Goal: Information Seeking & Learning: Learn about a topic

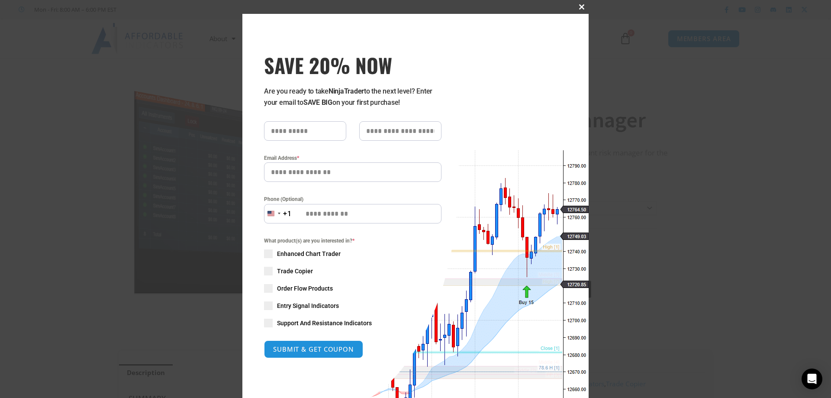
click at [576, 4] on button "Close this module" at bounding box center [582, 7] width 14 height 14
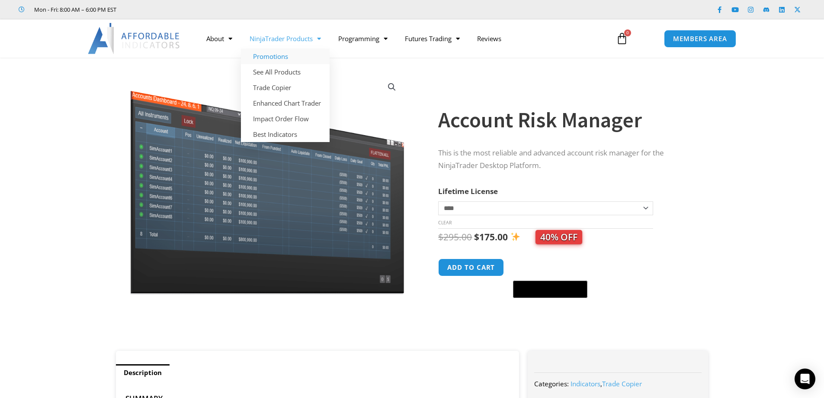
click at [285, 56] on link "Promotions" at bounding box center [285, 56] width 89 height 16
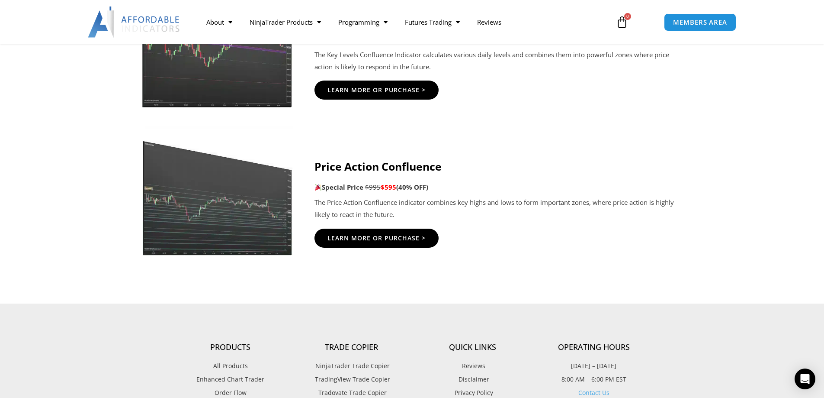
scroll to position [1428, 0]
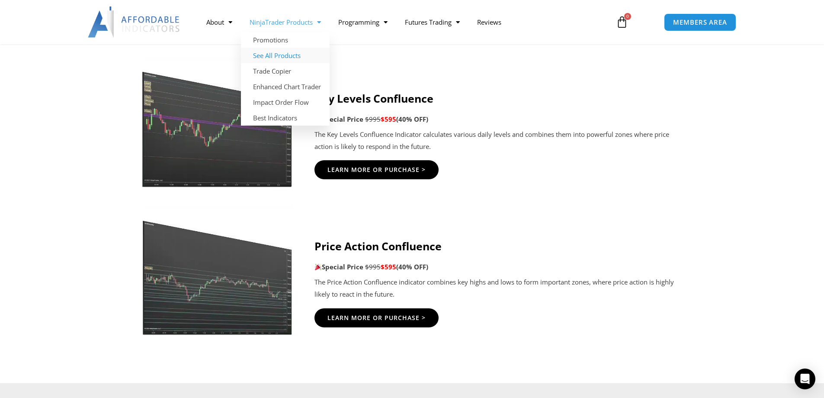
click at [277, 53] on link "See All Products" at bounding box center [285, 56] width 89 height 16
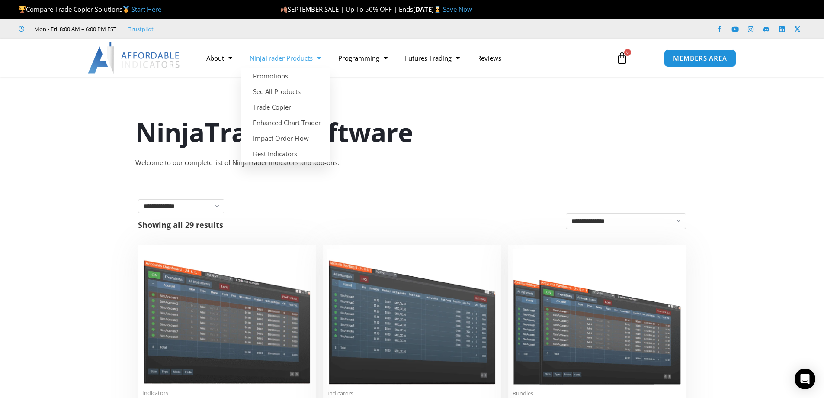
click at [321, 58] on span "Menu" at bounding box center [317, 58] width 8 height 15
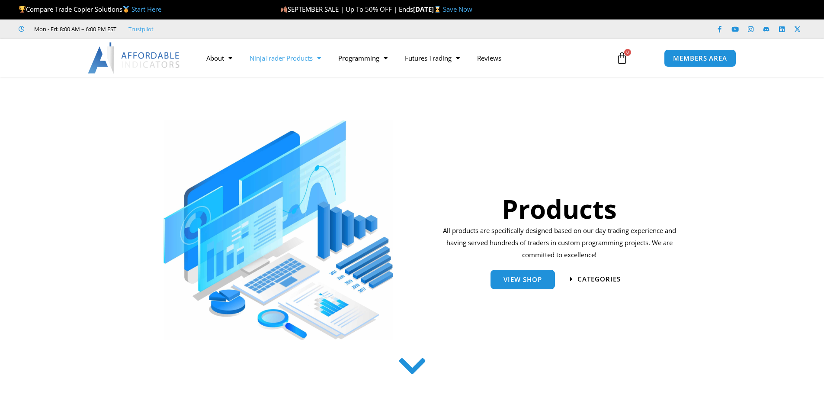
click at [321, 58] on span "Menu" at bounding box center [317, 58] width 8 height 15
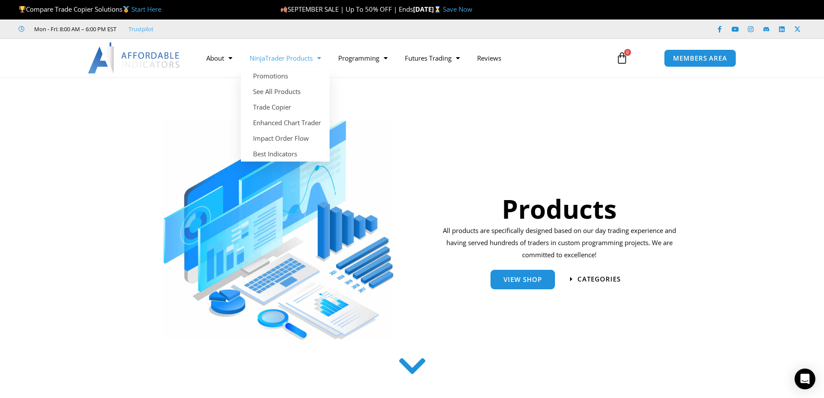
click at [415, 130] on div at bounding box center [289, 223] width 289 height 241
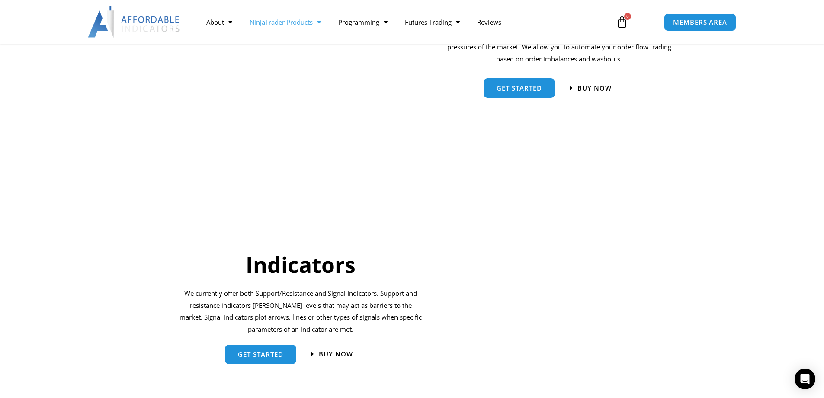
scroll to position [649, 0]
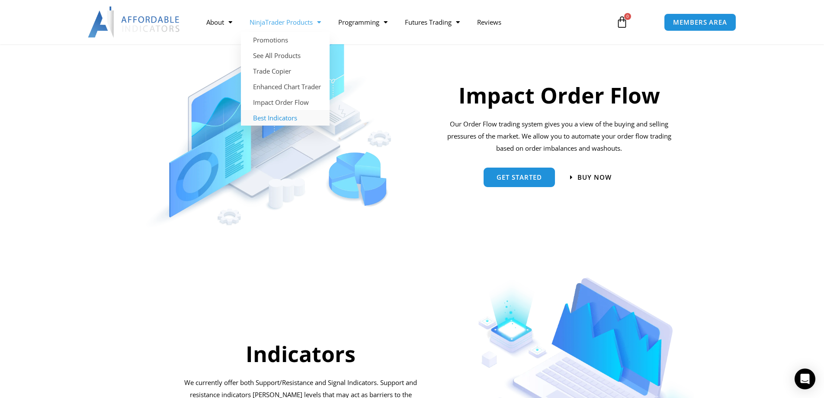
click at [277, 115] on link "Best Indicators" at bounding box center [285, 118] width 89 height 16
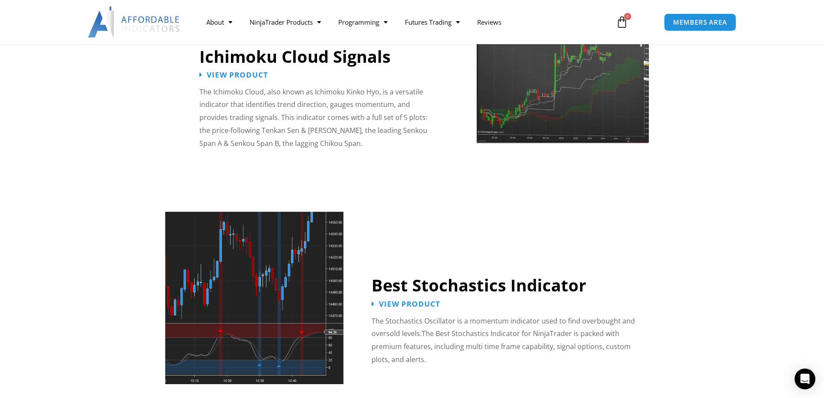
scroll to position [1688, 0]
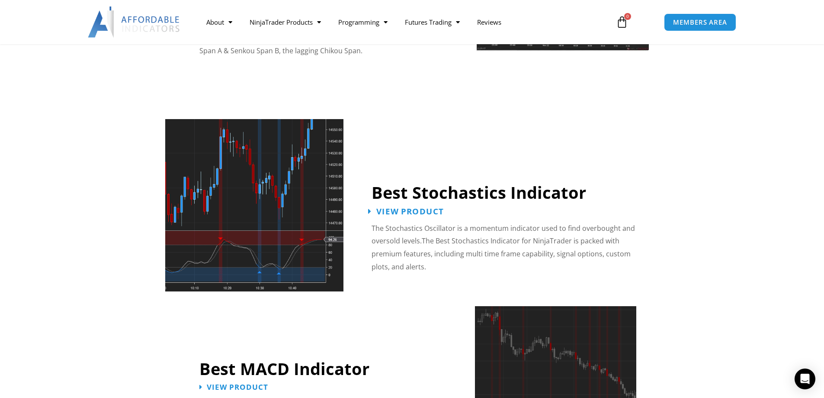
click at [397, 207] on span "View Product" at bounding box center [411, 211] width 68 height 8
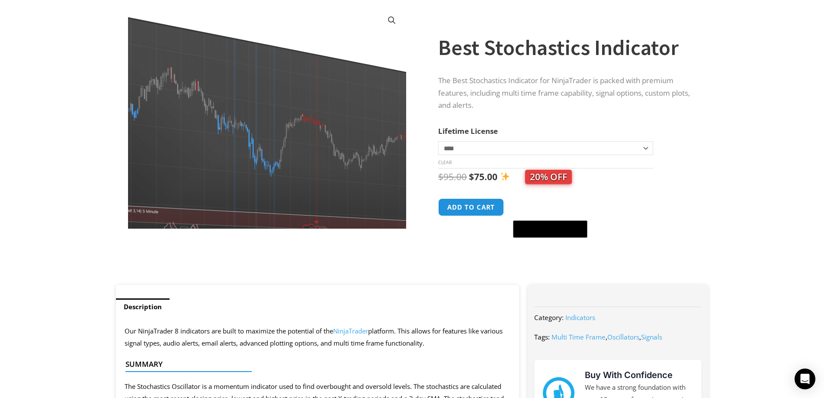
scroll to position [173, 0]
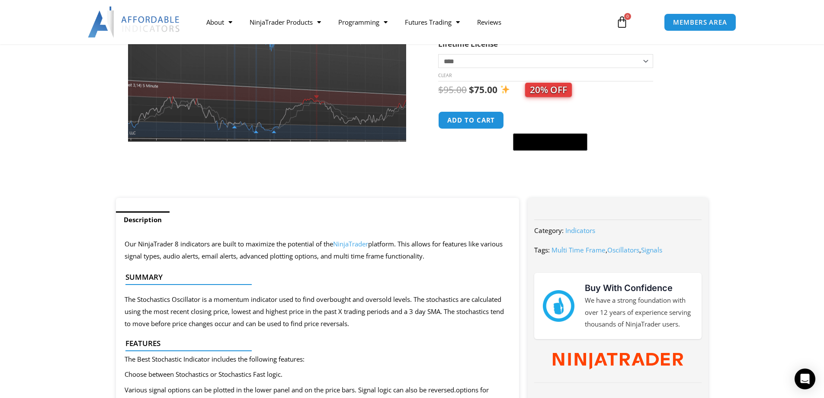
click at [250, 110] on img at bounding box center [273, 1] width 377 height 301
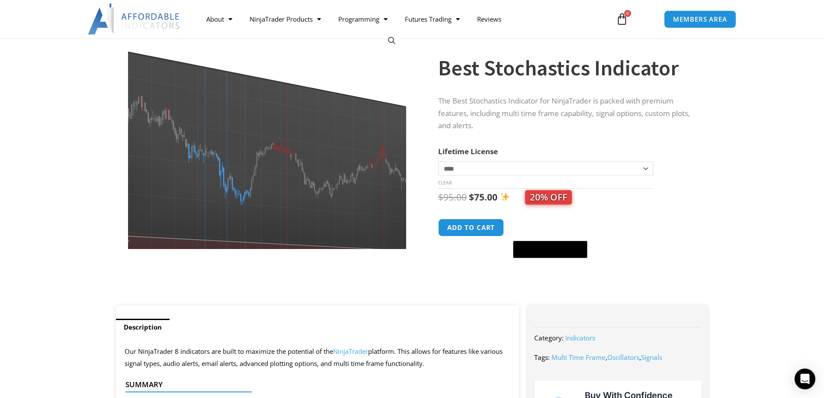
scroll to position [0, 0]
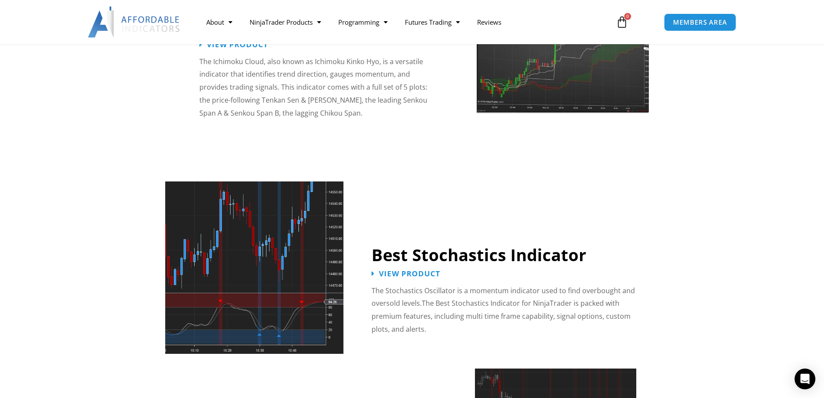
scroll to position [1515, 0]
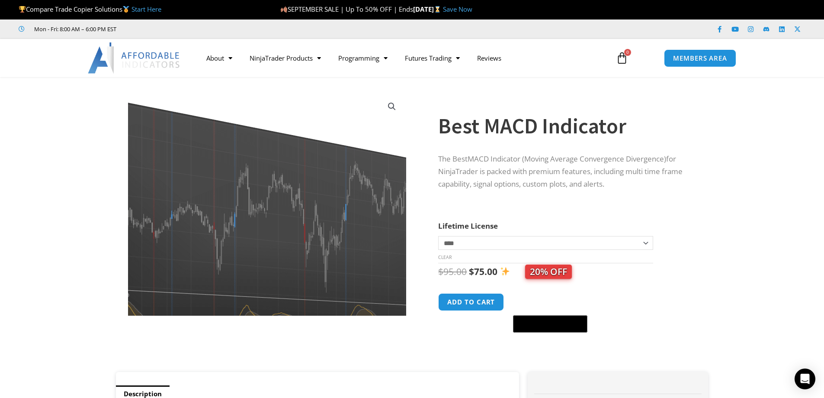
click at [253, 193] on img at bounding box center [269, 210] width 376 height 302
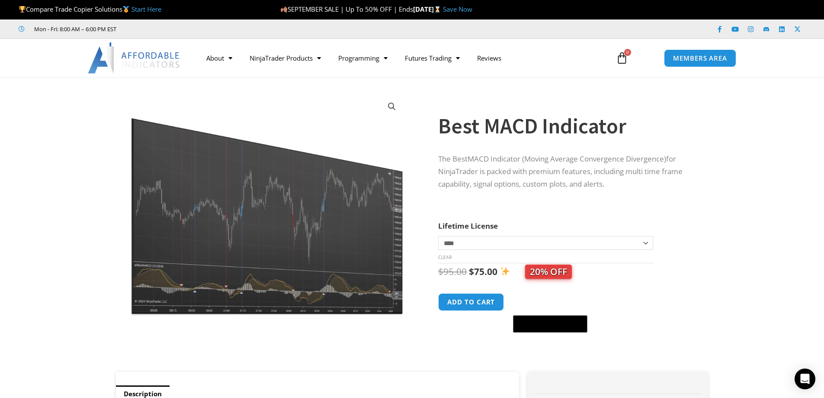
click at [393, 103] on link "View full-screen image gallery" at bounding box center [392, 107] width 16 height 16
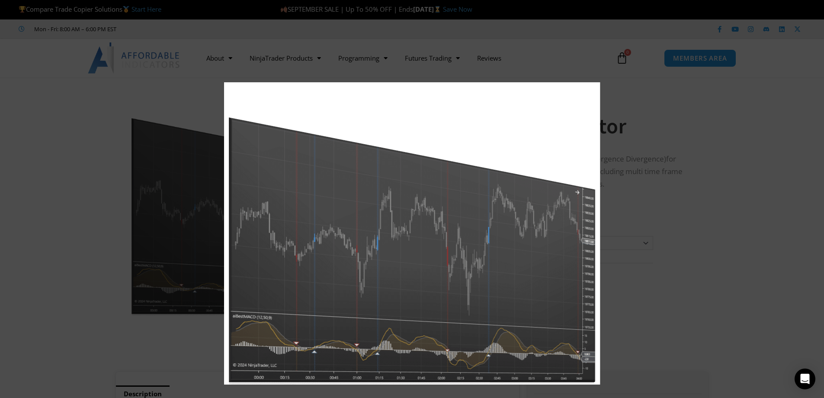
click at [373, 279] on img "Full screen image" at bounding box center [412, 233] width 376 height 302
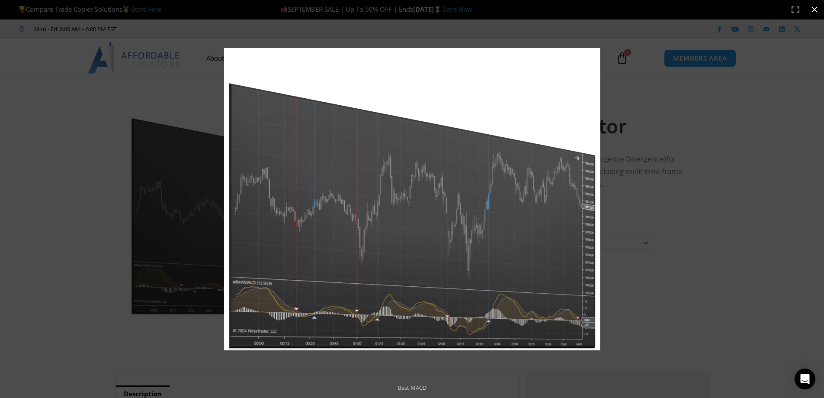
click at [159, 246] on div "Full screen image" at bounding box center [412, 199] width 824 height 398
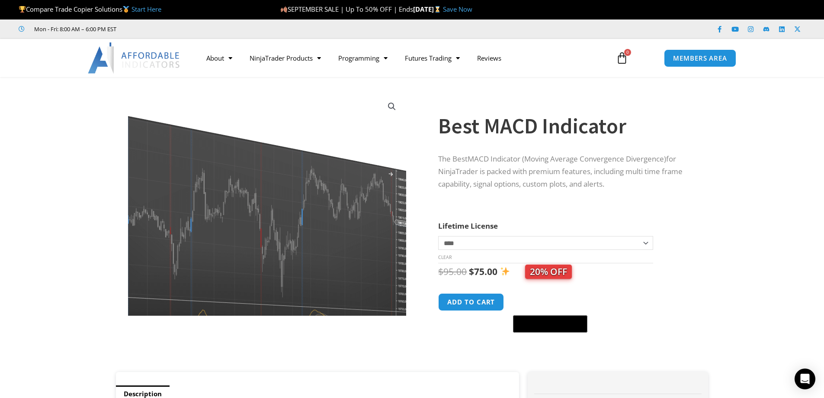
click at [386, 173] on img at bounding box center [226, 215] width 376 height 302
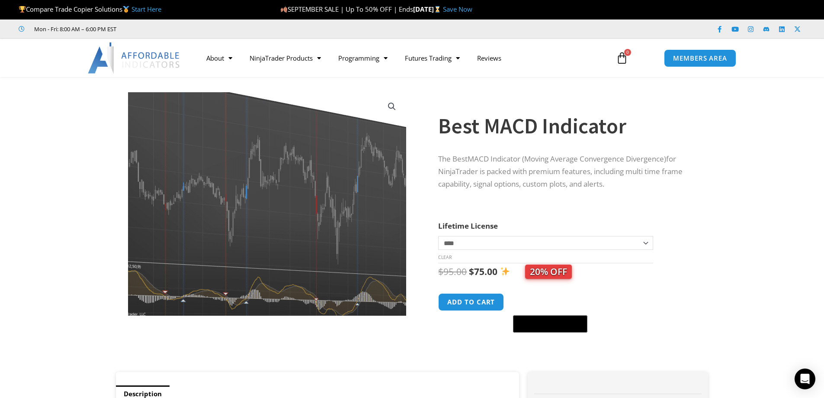
click at [228, 266] on img at bounding box center [281, 182] width 376 height 302
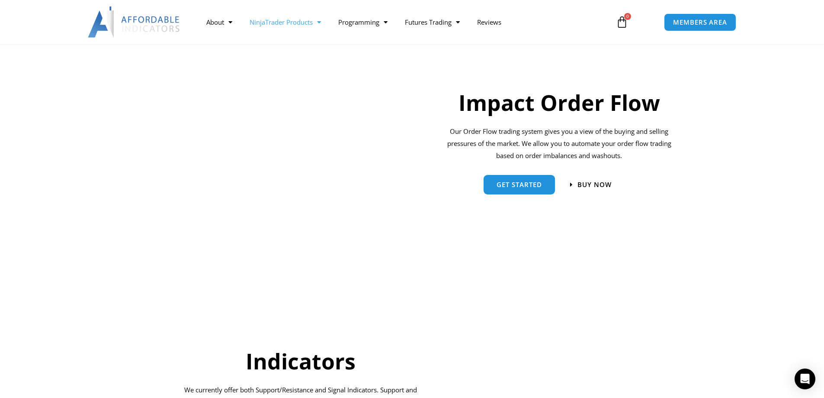
scroll to position [649, 0]
